Goal: Information Seeking & Learning: Learn about a topic

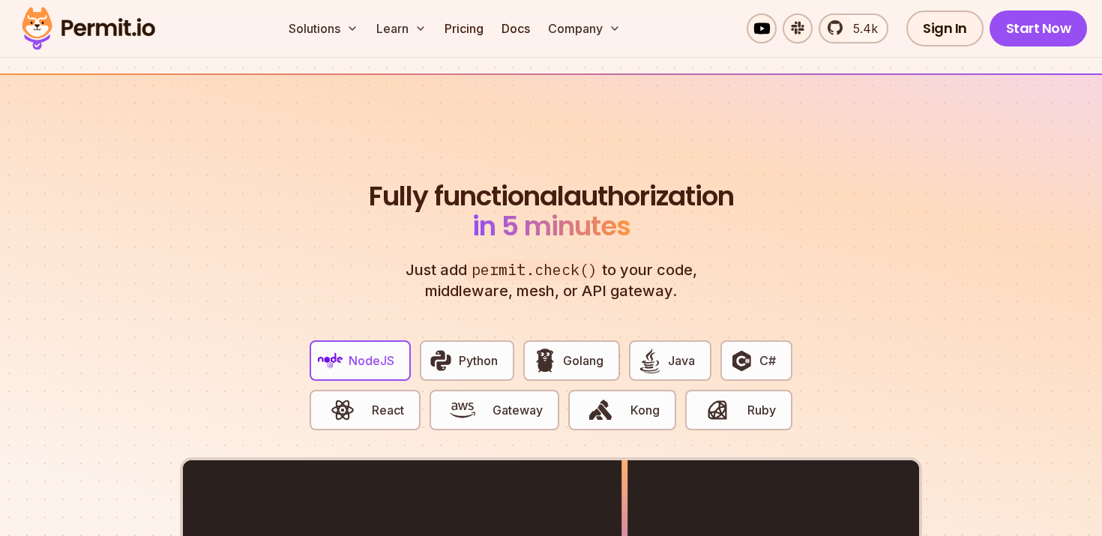
scroll to position [2745, 0]
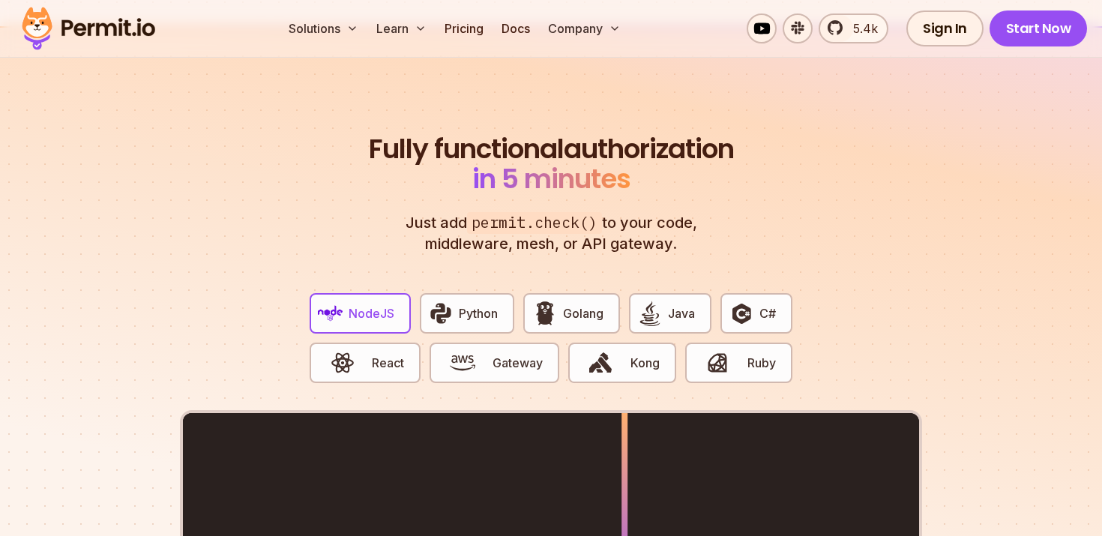
click at [378, 304] on span "NodeJS" at bounding box center [372, 313] width 46 height 18
click at [463, 304] on span "Python" at bounding box center [478, 313] width 39 height 18
click at [374, 304] on span "NodeJS" at bounding box center [372, 313] width 46 height 18
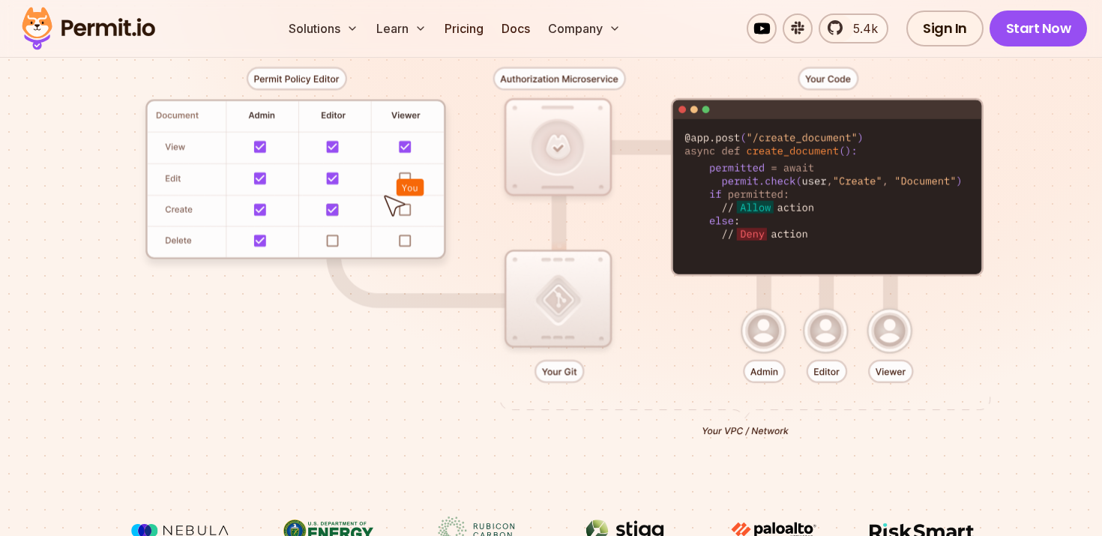
scroll to position [1, 0]
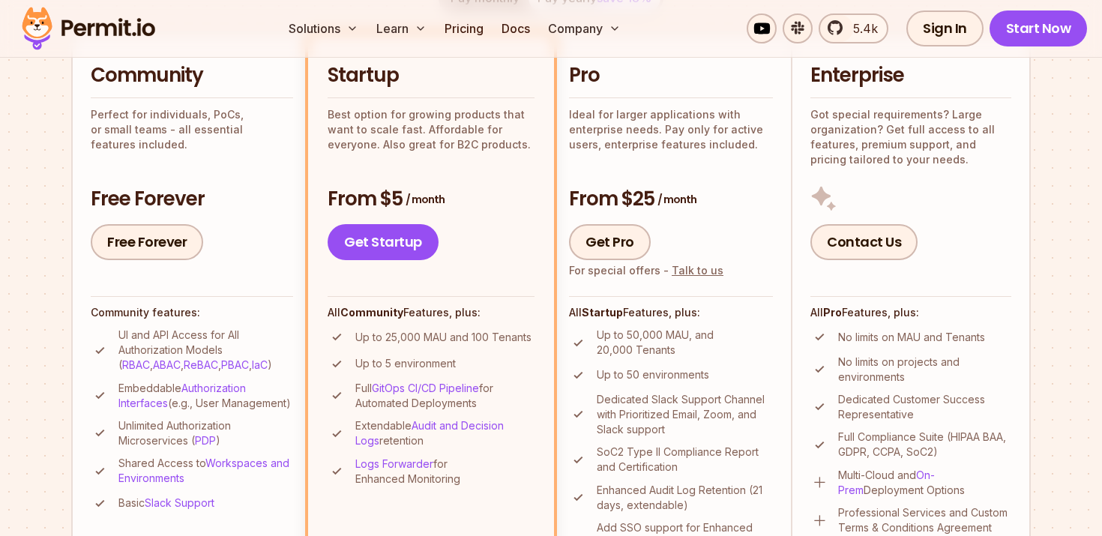
scroll to position [363, 0]
